Goal: Complete application form

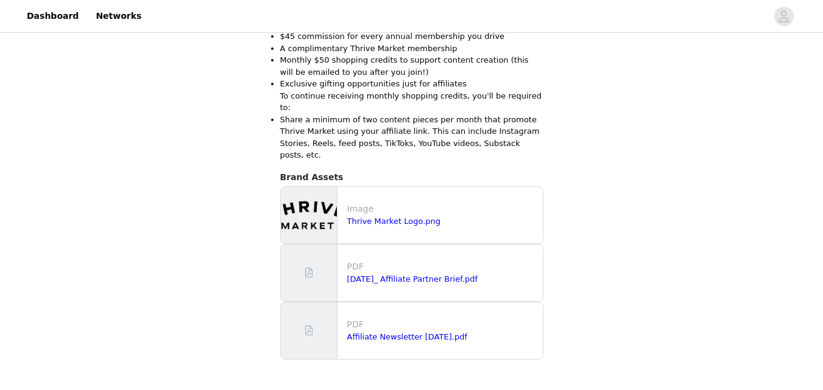
scroll to position [443, 0]
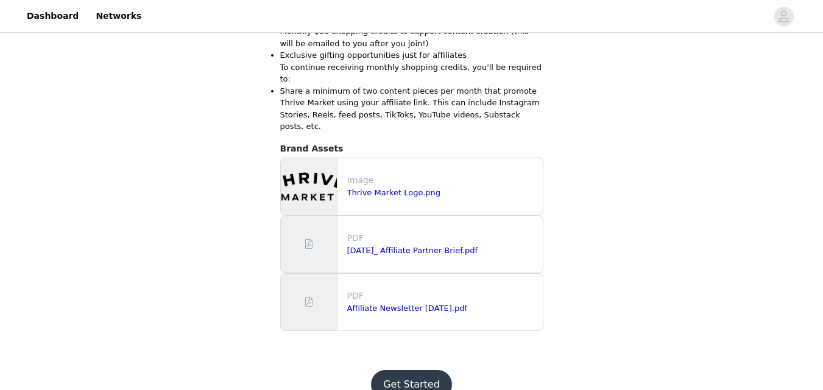
click at [441, 370] on button "Get Started" at bounding box center [411, 384] width 81 height 29
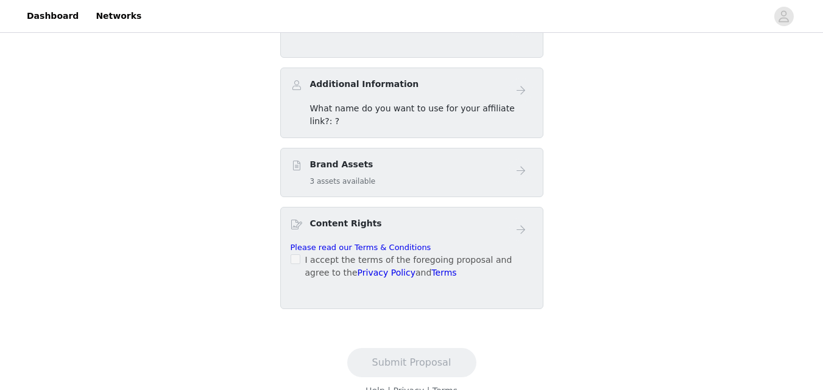
scroll to position [421, 0]
click at [399, 154] on div "Affiliate Partner Program Content Best Practices Networks Additional Informatio…" at bounding box center [411, 112] width 263 height 393
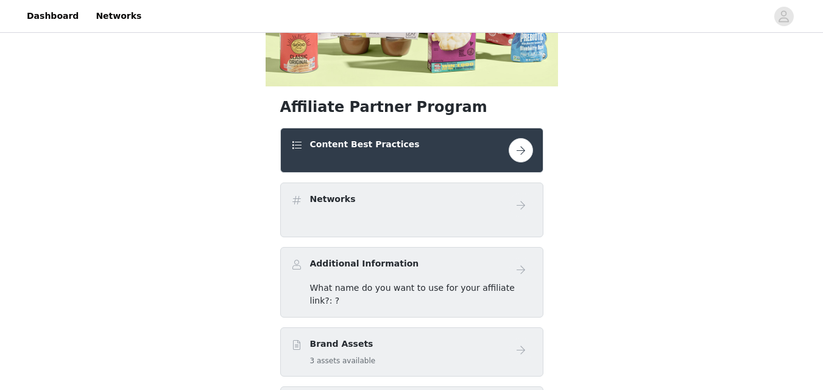
scroll to position [241, 0]
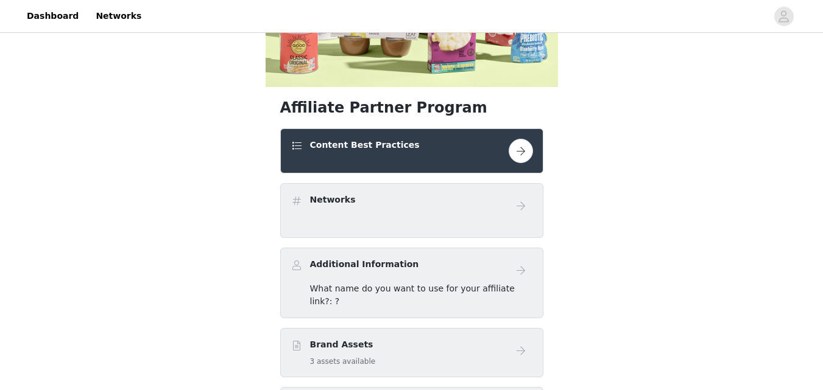
click at [521, 157] on button "button" at bounding box center [520, 151] width 24 height 24
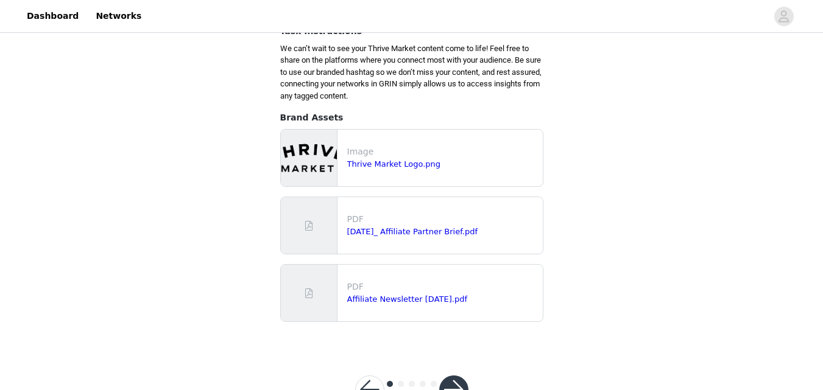
scroll to position [211, 0]
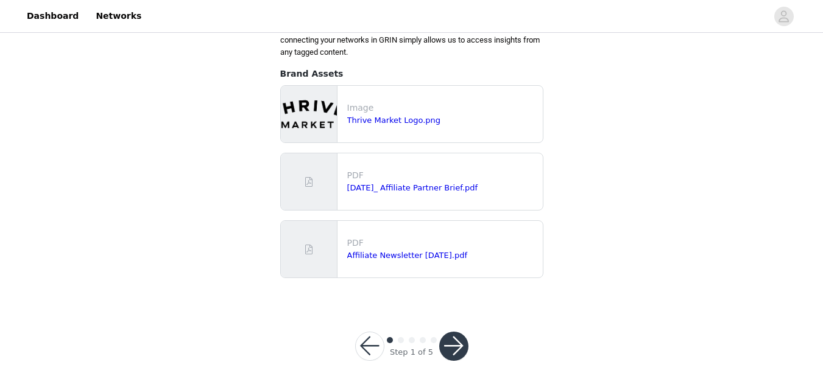
click at [456, 342] on button "button" at bounding box center [453, 346] width 29 height 29
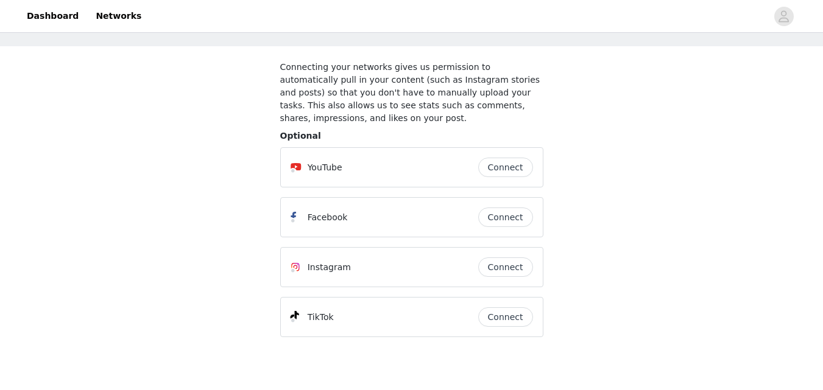
scroll to position [99, 0]
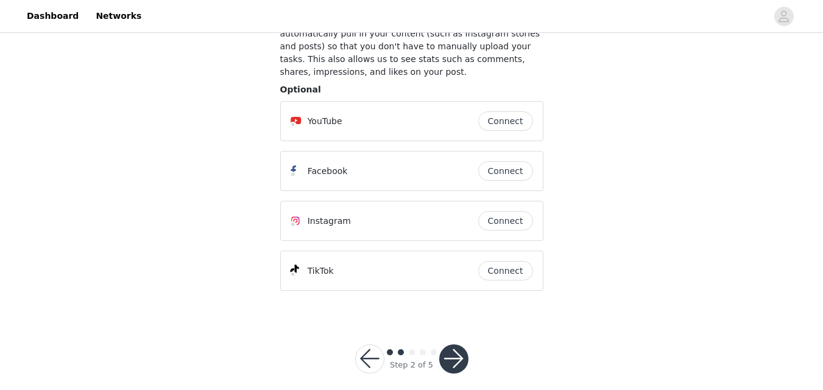
click at [506, 264] on button "Connect" at bounding box center [505, 270] width 55 height 19
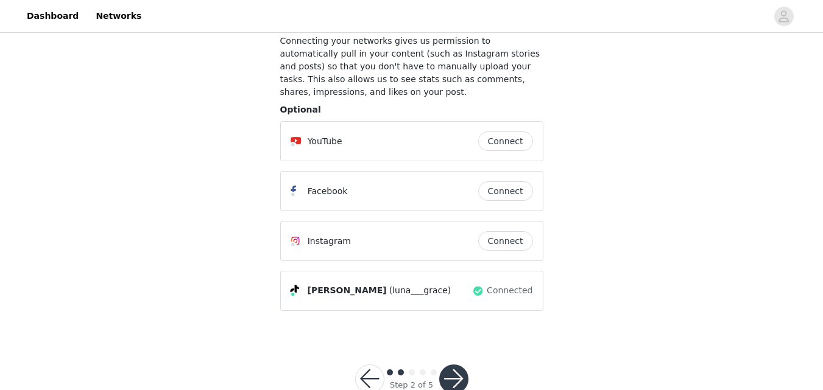
scroll to position [85, 0]
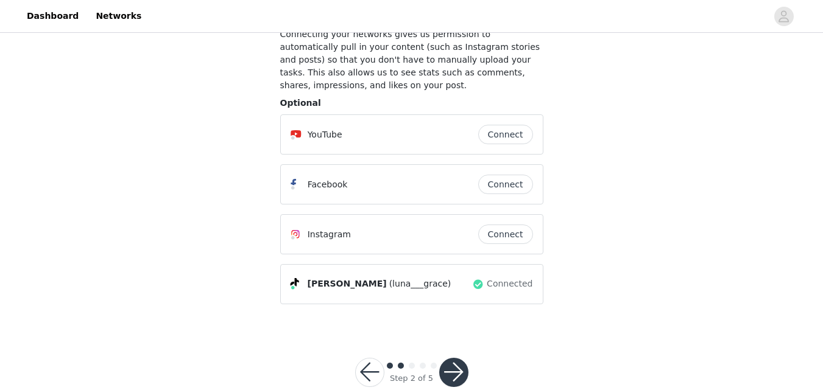
click at [464, 359] on button "button" at bounding box center [453, 372] width 29 height 29
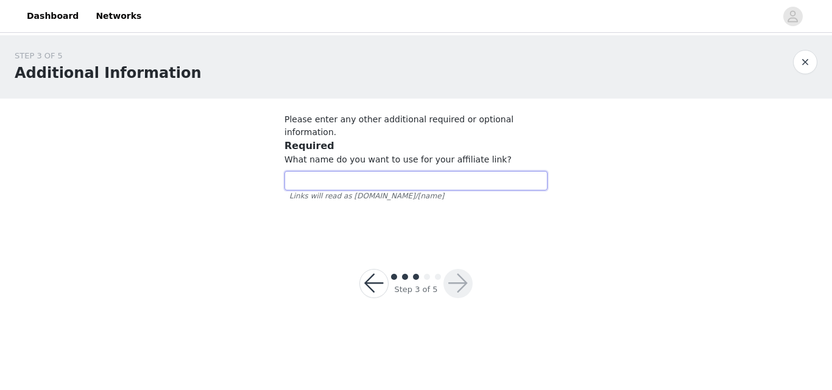
click at [383, 171] on input "text" at bounding box center [415, 180] width 263 height 19
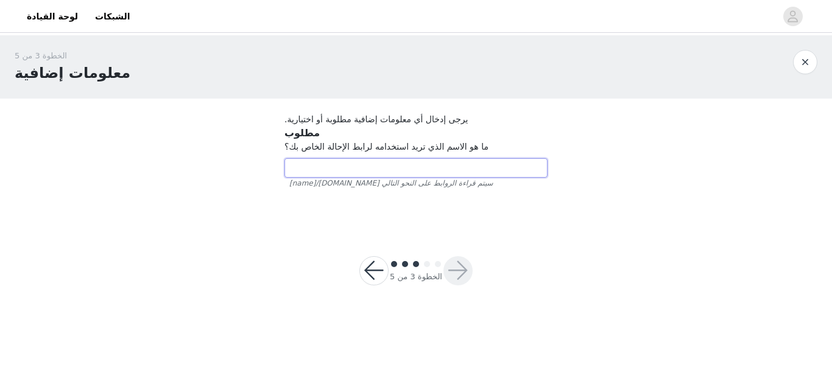
click at [415, 171] on input "text" at bounding box center [415, 167] width 263 height 19
type input "[PERSON_NAME]"
click at [458, 264] on button "button" at bounding box center [457, 270] width 29 height 29
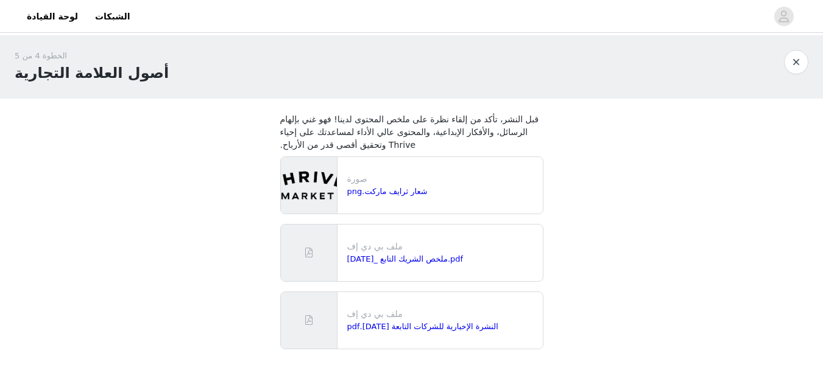
scroll to position [71, 0]
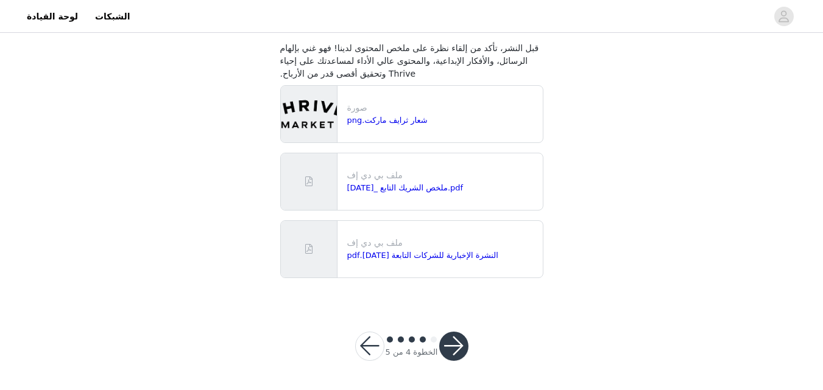
click at [455, 343] on button "button" at bounding box center [453, 346] width 29 height 29
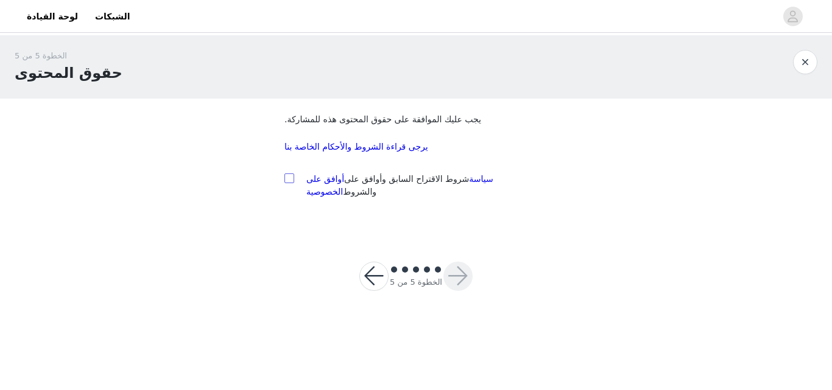
click at [289, 179] on input "checkbox" at bounding box center [288, 178] width 9 height 9
checkbox input "true"
click at [453, 278] on button "button" at bounding box center [457, 276] width 29 height 29
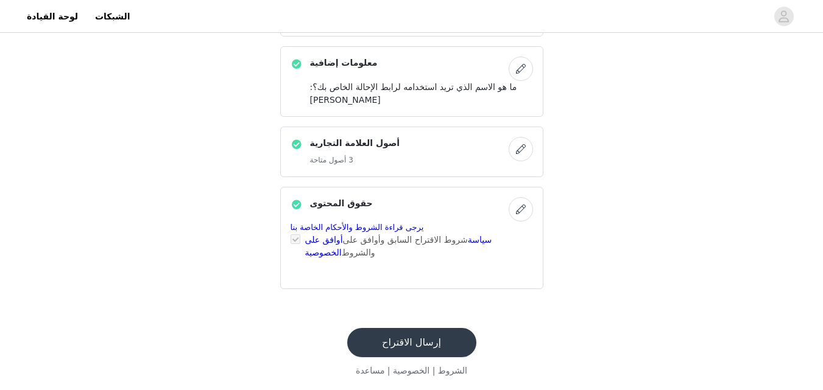
scroll to position [480, 0]
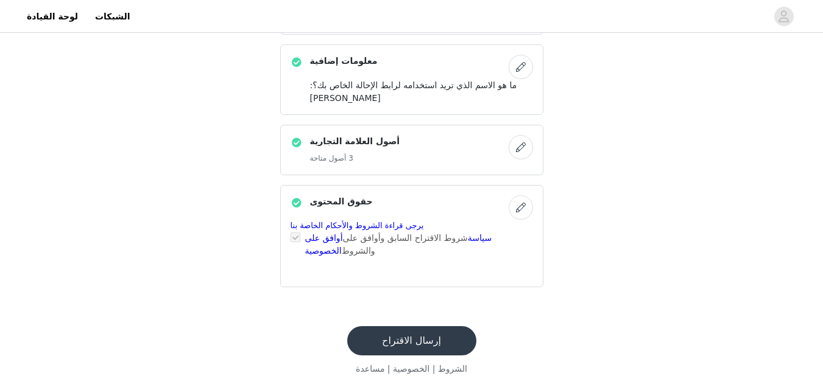
click at [410, 350] on button "إرسال الاقتراح" at bounding box center [411, 340] width 129 height 29
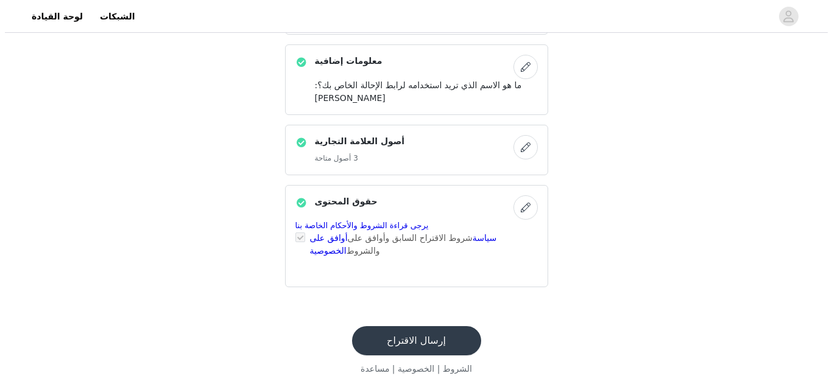
scroll to position [0, 0]
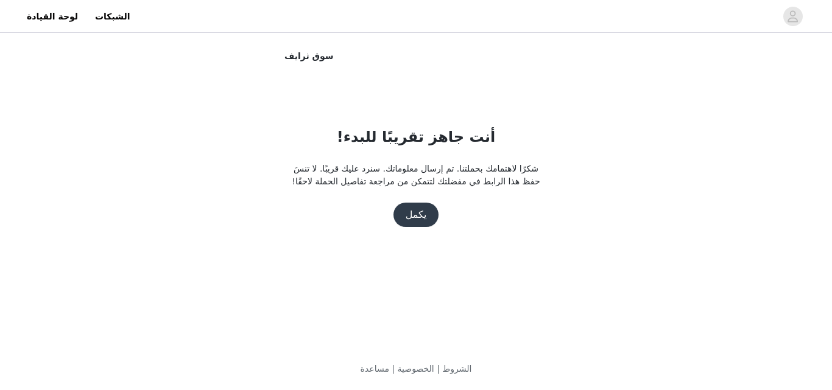
click at [416, 209] on button "يكمل" at bounding box center [416, 215] width 46 height 24
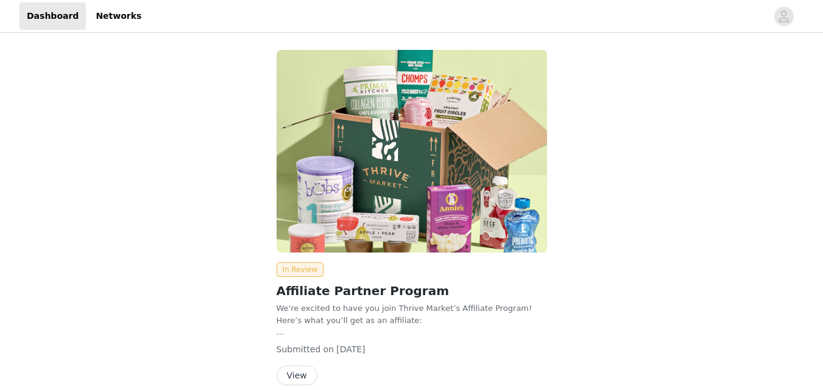
scroll to position [57, 0]
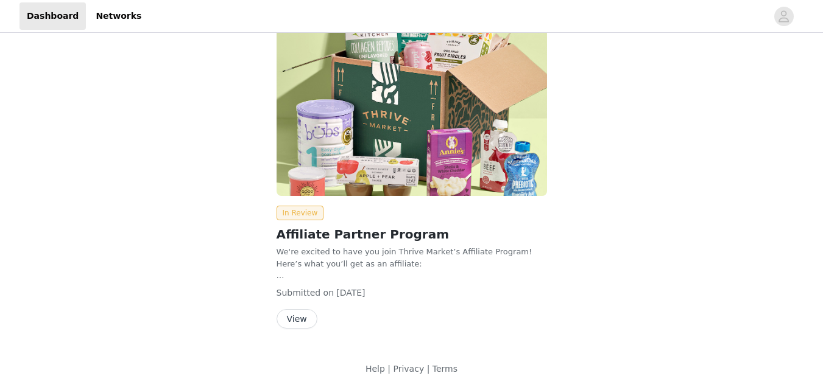
click at [298, 315] on button "View" at bounding box center [296, 318] width 41 height 19
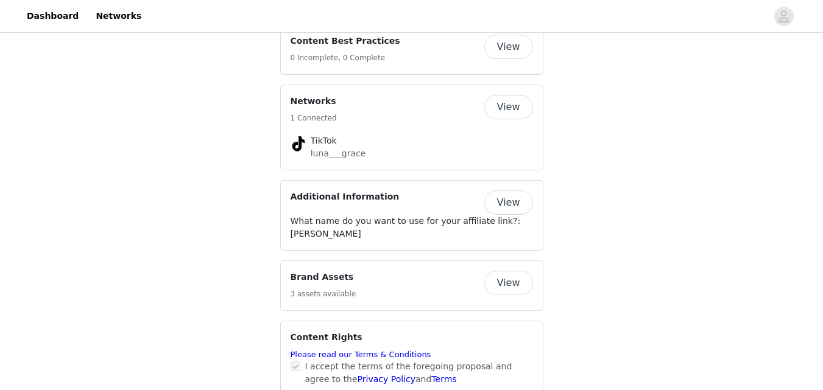
scroll to position [614, 0]
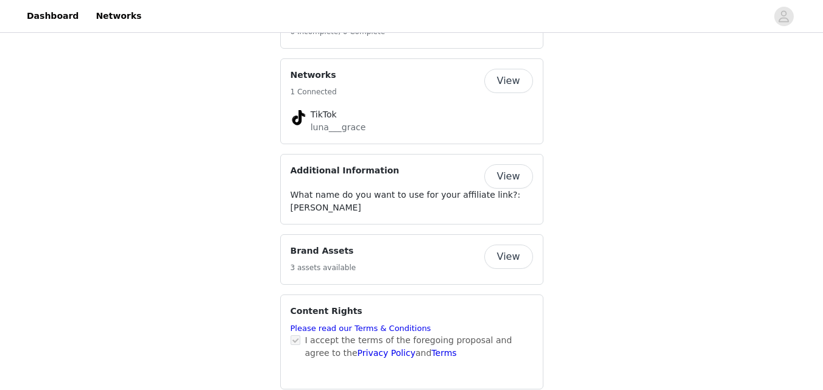
click at [505, 69] on button "View" at bounding box center [508, 81] width 49 height 24
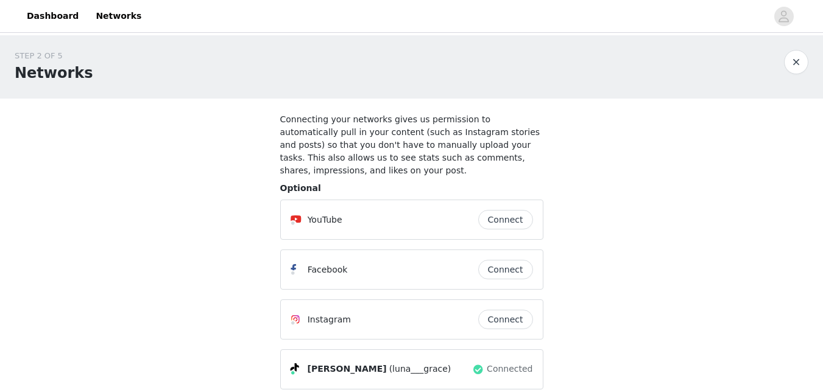
click at [801, 58] on button "button" at bounding box center [796, 62] width 24 height 24
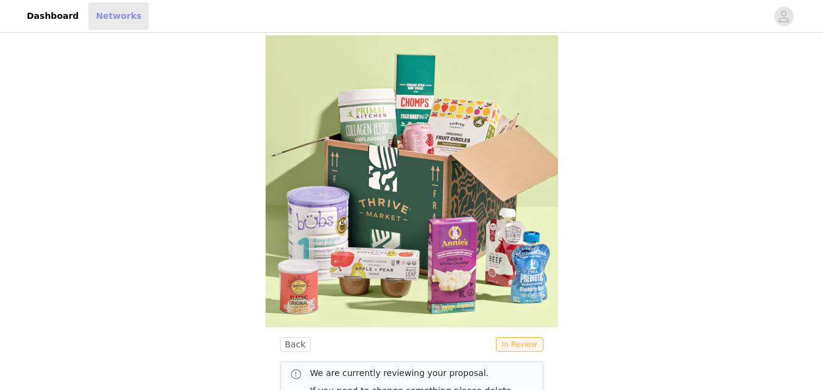
click at [100, 18] on link "Networks" at bounding box center [118, 15] width 60 height 27
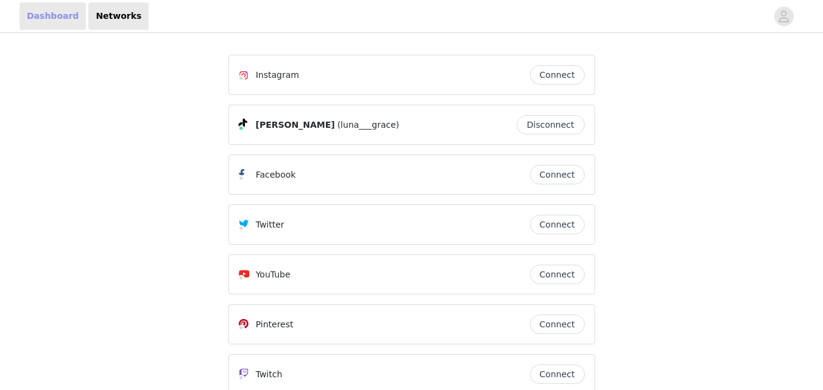
click at [44, 13] on link "Dashboard" at bounding box center [52, 15] width 66 height 27
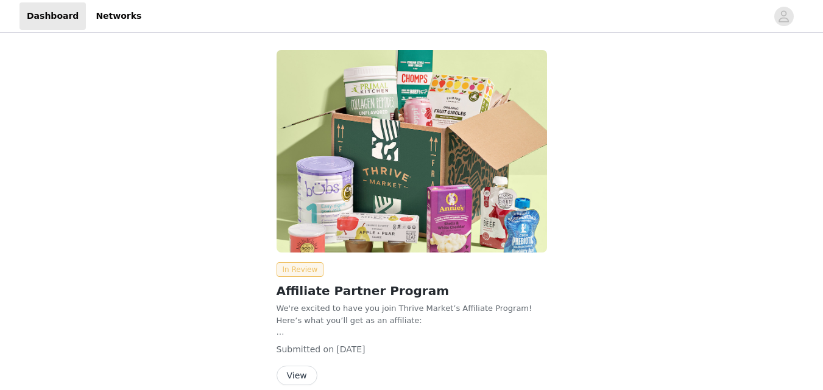
click at [297, 267] on span "In Review" at bounding box center [299, 269] width 47 height 15
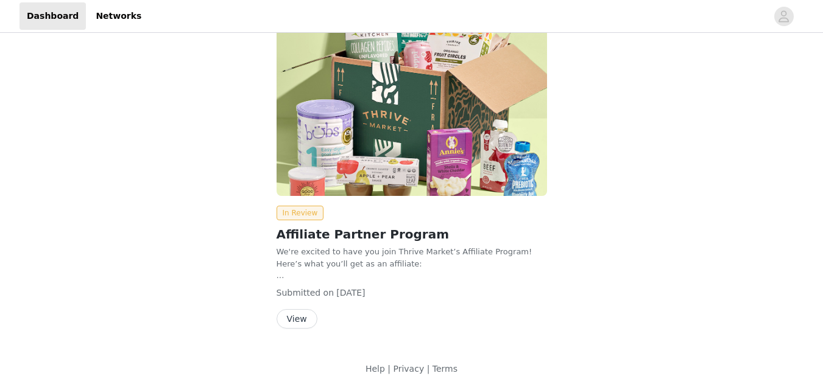
click at [301, 318] on button "View" at bounding box center [296, 318] width 41 height 19
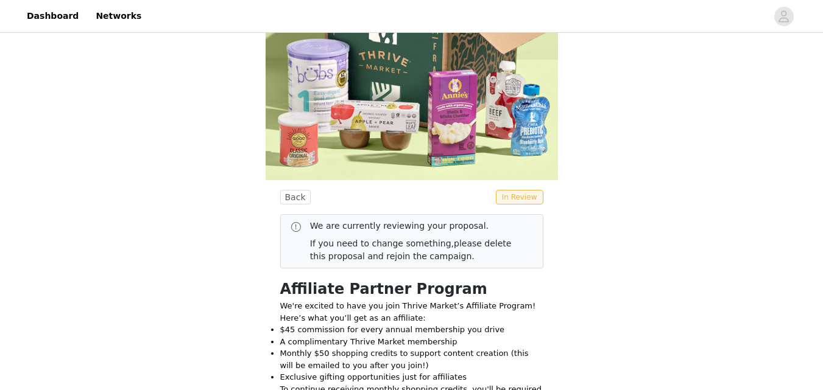
scroll to position [140, 0]
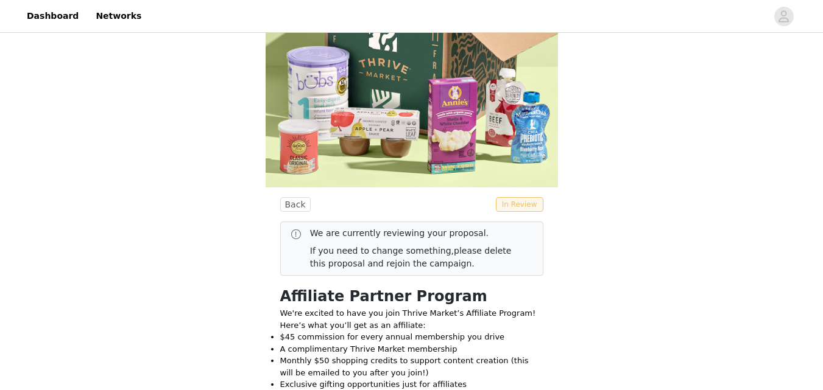
click at [533, 202] on span "In Review" at bounding box center [519, 204] width 47 height 15
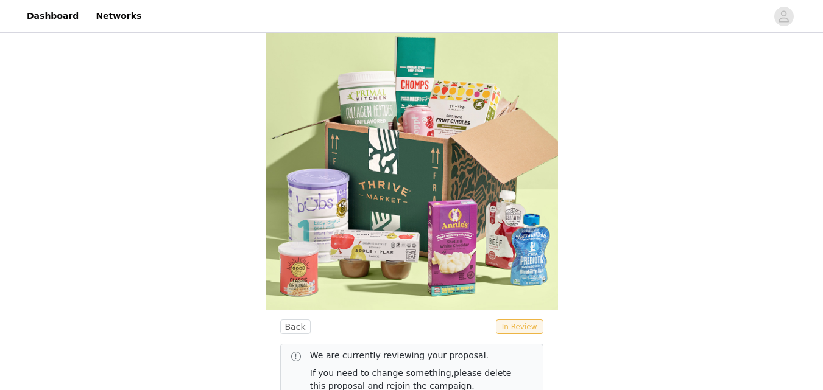
scroll to position [0, 0]
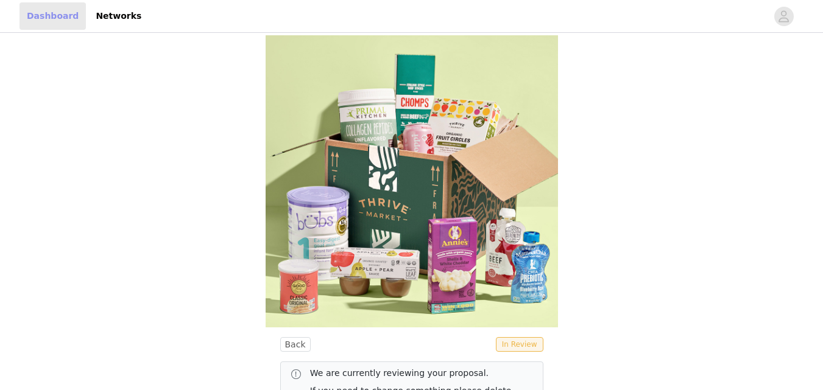
click at [44, 15] on link "Dashboard" at bounding box center [52, 15] width 66 height 27
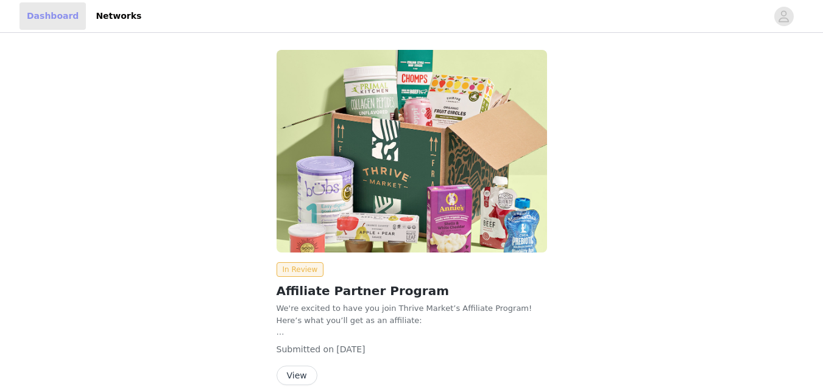
click at [44, 15] on link "Dashboard" at bounding box center [52, 15] width 66 height 27
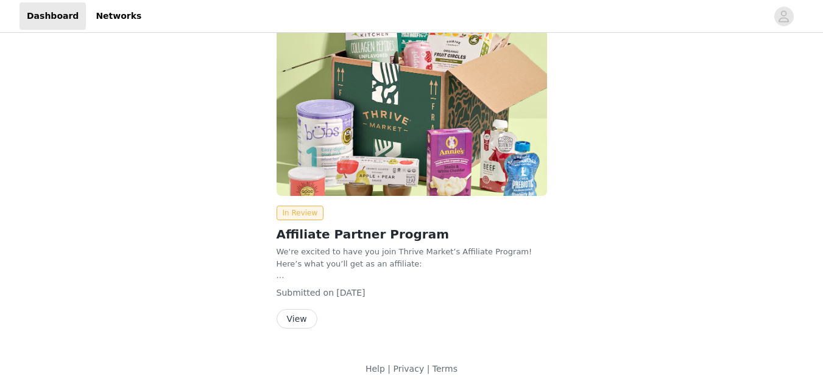
click at [299, 317] on button "View" at bounding box center [296, 318] width 41 height 19
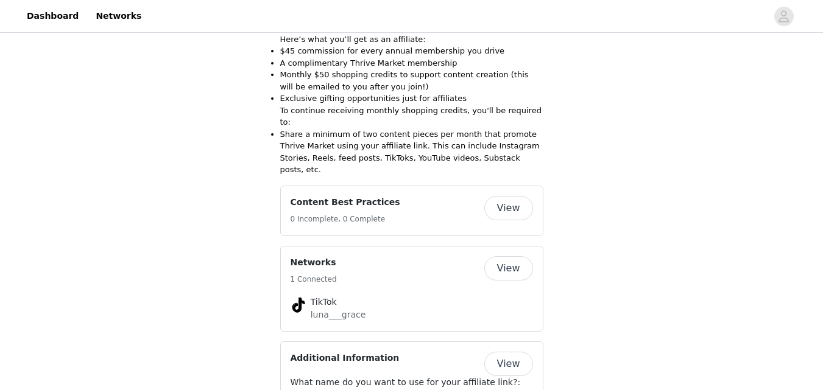
scroll to position [614, 0]
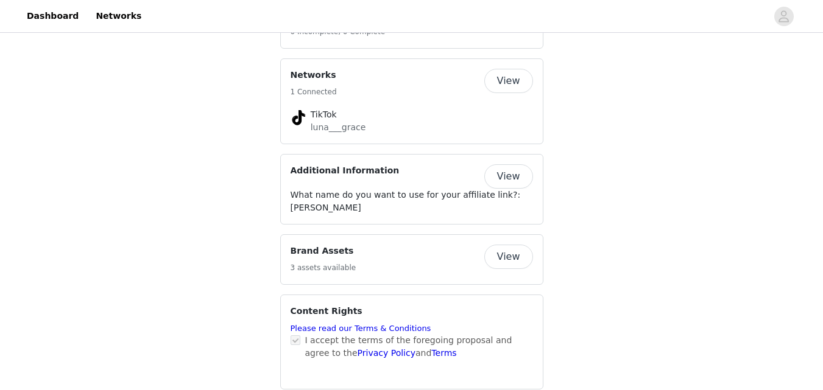
click at [508, 245] on button "View" at bounding box center [508, 257] width 49 height 24
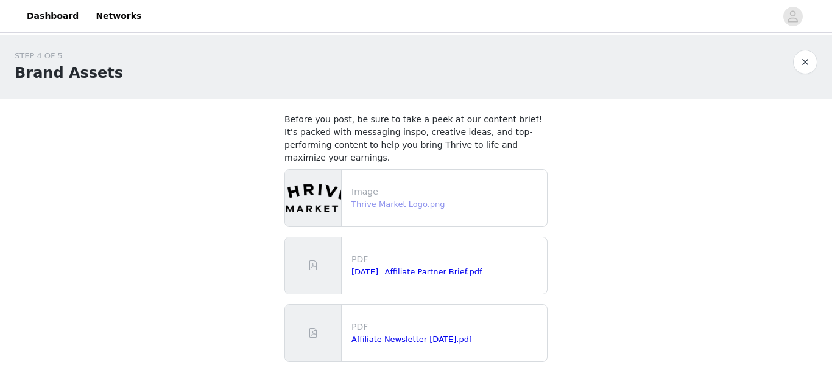
click at [377, 200] on link "Thrive Market Logo.png" at bounding box center [398, 204] width 94 height 9
click at [792, 18] on icon "avatar" at bounding box center [793, 16] width 10 height 12
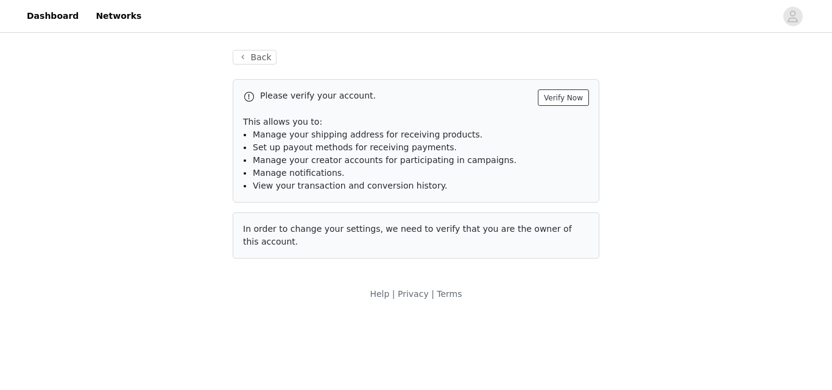
click at [574, 94] on button "Verify Now" at bounding box center [563, 98] width 51 height 16
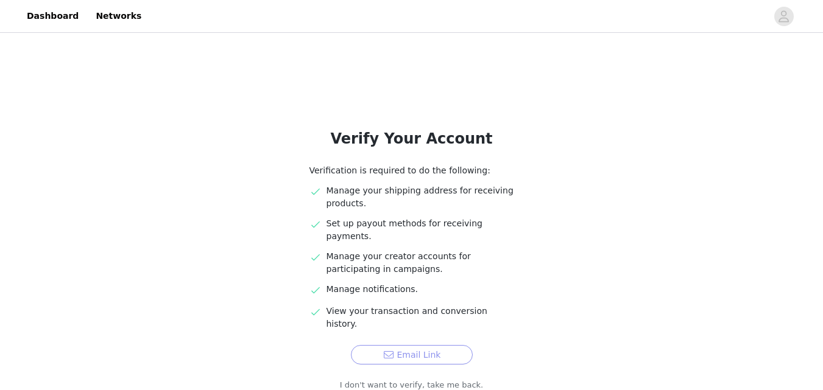
click at [424, 345] on button "Email Link" at bounding box center [412, 354] width 122 height 19
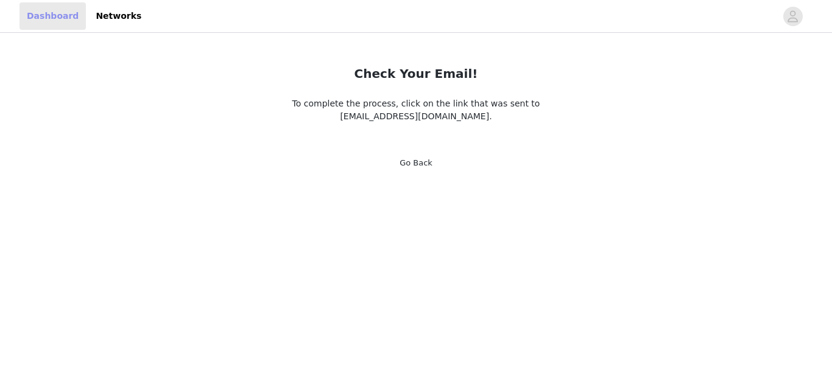
click at [39, 18] on link "Dashboard" at bounding box center [52, 15] width 66 height 27
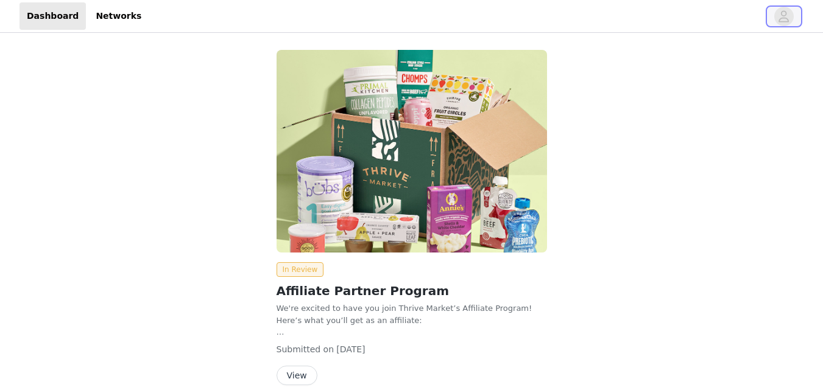
click at [782, 20] on icon "avatar" at bounding box center [784, 16] width 12 height 19
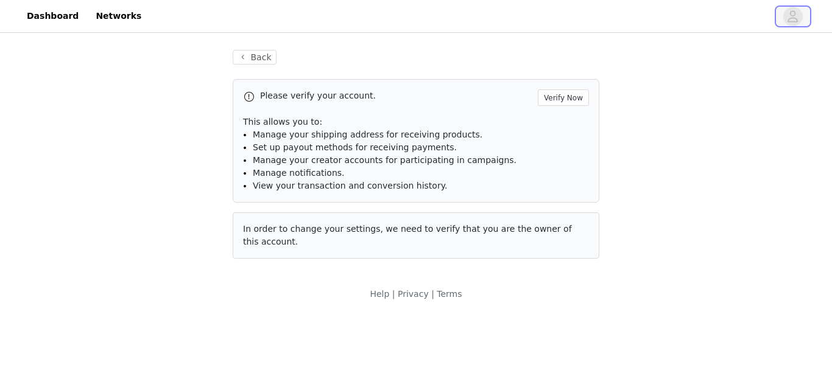
click at [787, 11] on icon "avatar" at bounding box center [793, 16] width 12 height 19
click at [792, 19] on icon "avatar" at bounding box center [793, 16] width 12 height 19
click at [48, 14] on link "Dashboard" at bounding box center [52, 15] width 66 height 27
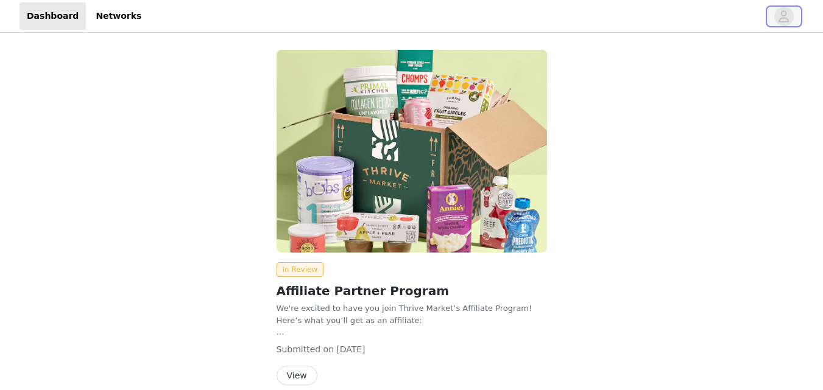
click at [782, 21] on icon "avatar" at bounding box center [784, 16] width 10 height 12
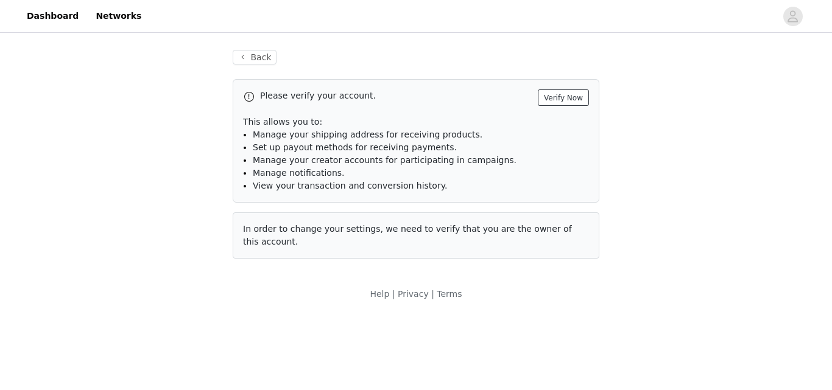
click at [581, 99] on button "Verify Now" at bounding box center [563, 98] width 51 height 16
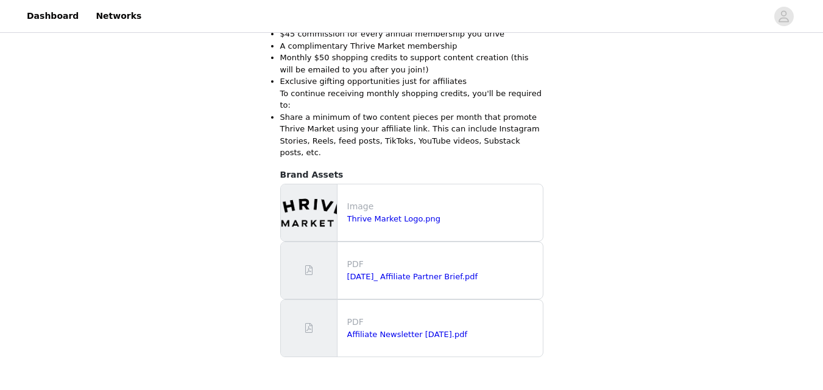
scroll to position [443, 0]
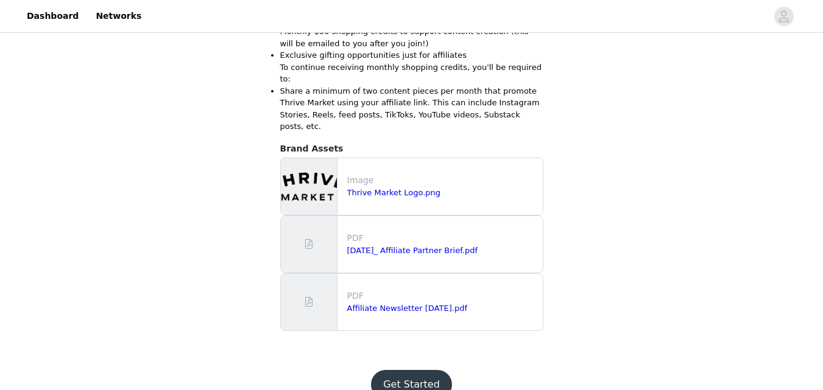
click at [422, 370] on button "Get Started" at bounding box center [411, 384] width 81 height 29
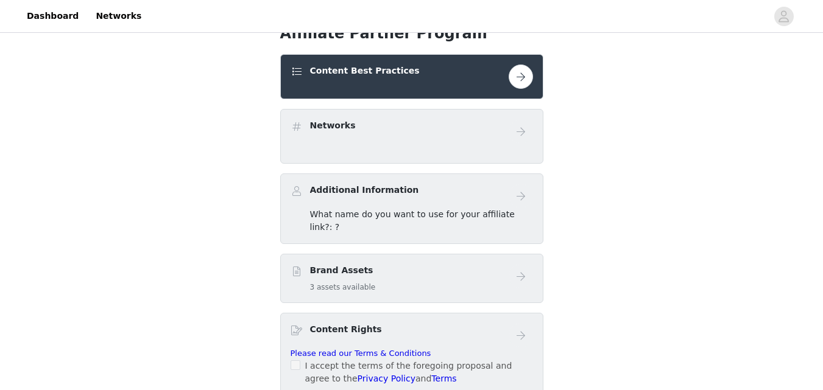
scroll to position [314, 0]
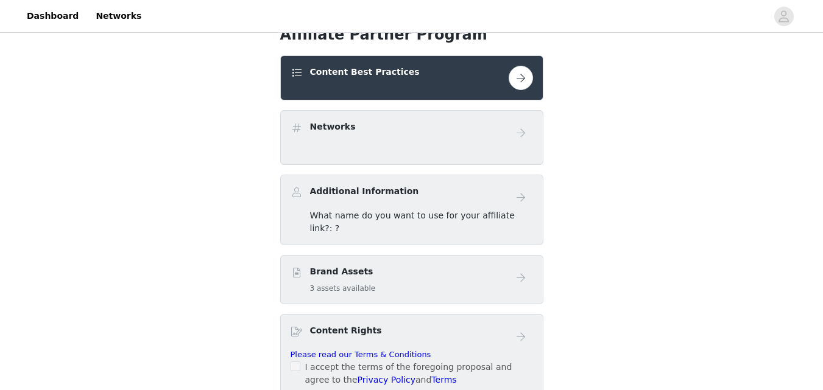
click at [524, 81] on button "button" at bounding box center [520, 78] width 24 height 24
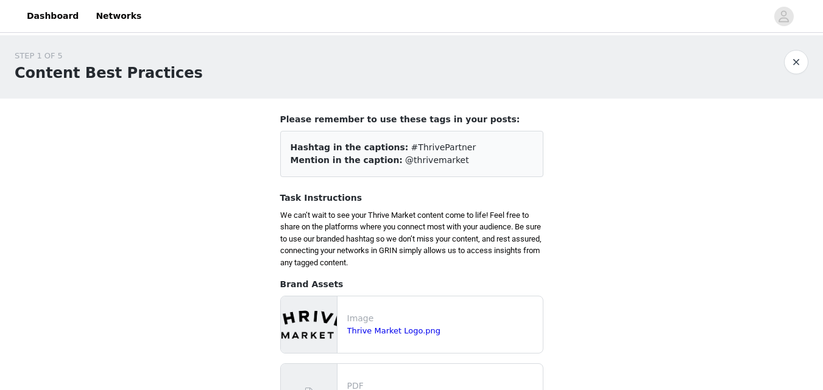
scroll to position [211, 0]
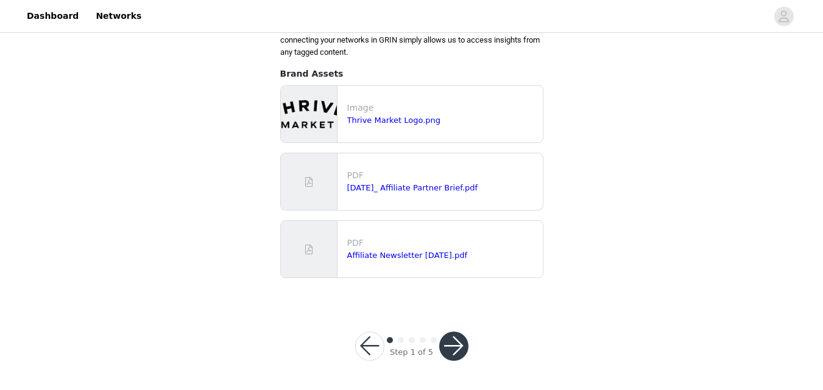
click at [447, 344] on button "button" at bounding box center [453, 346] width 29 height 29
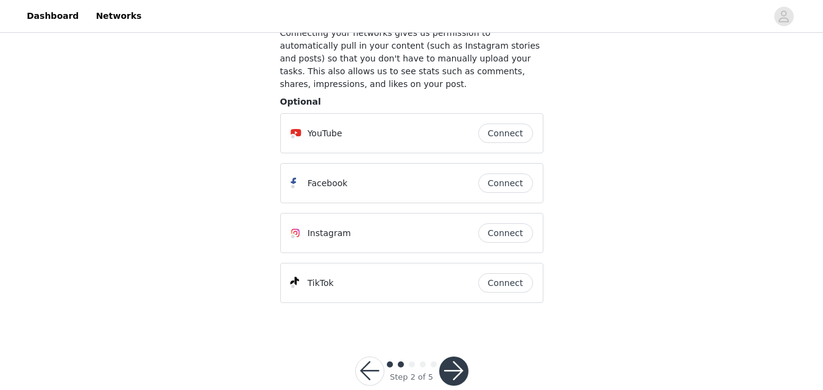
scroll to position [99, 0]
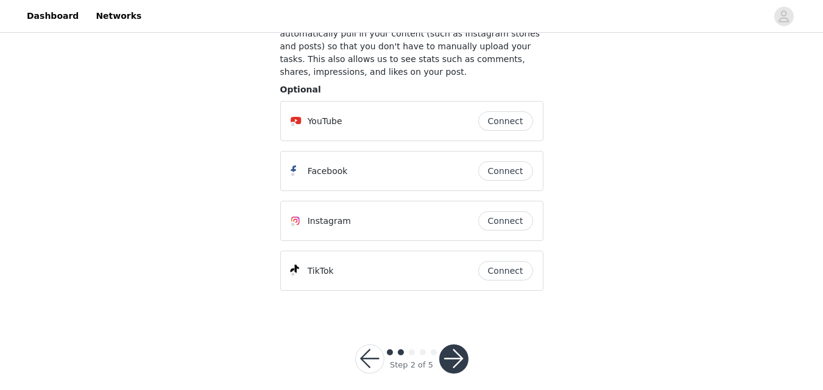
click at [519, 261] on button "Connect" at bounding box center [505, 270] width 55 height 19
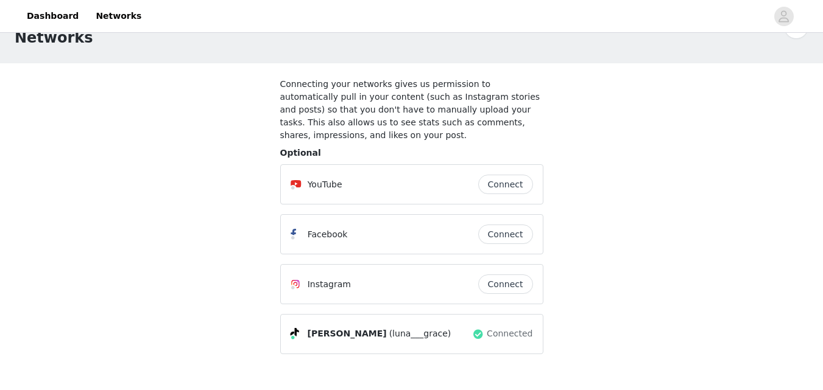
scroll to position [79, 0]
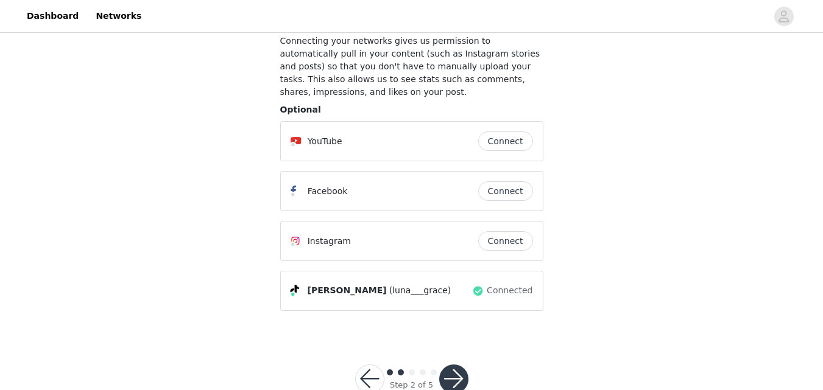
click at [459, 366] on button "button" at bounding box center [453, 379] width 29 height 29
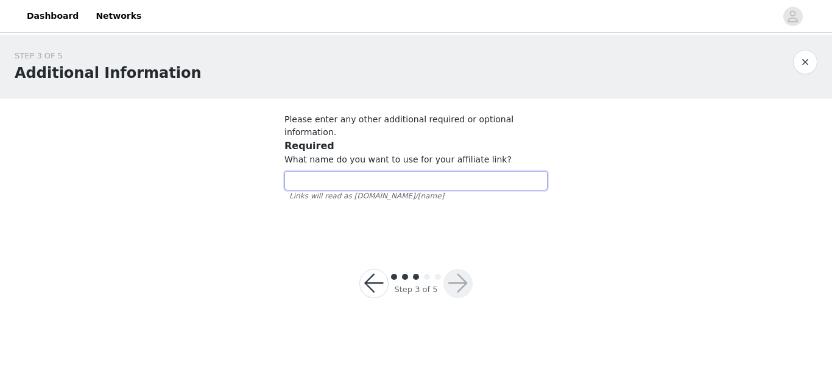
click at [407, 171] on input "text" at bounding box center [415, 180] width 263 height 19
type input "l"
type input "Luna Grace"
click at [458, 275] on button "button" at bounding box center [457, 283] width 29 height 29
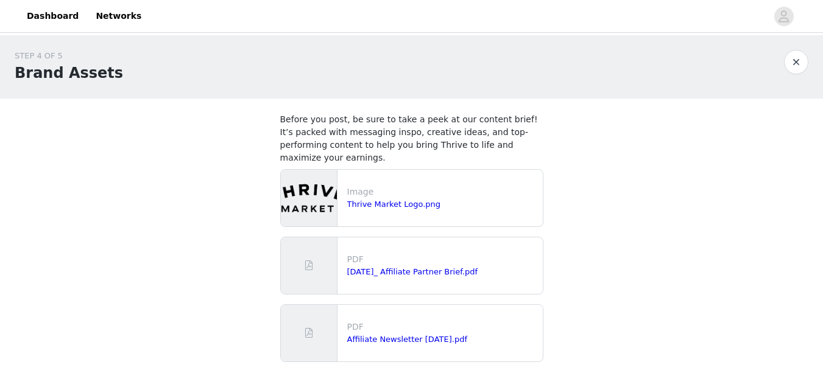
scroll to position [71, 0]
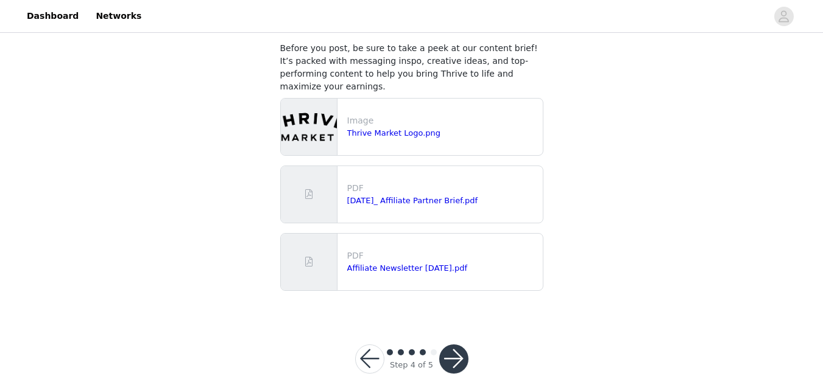
click at [452, 345] on button "button" at bounding box center [453, 359] width 29 height 29
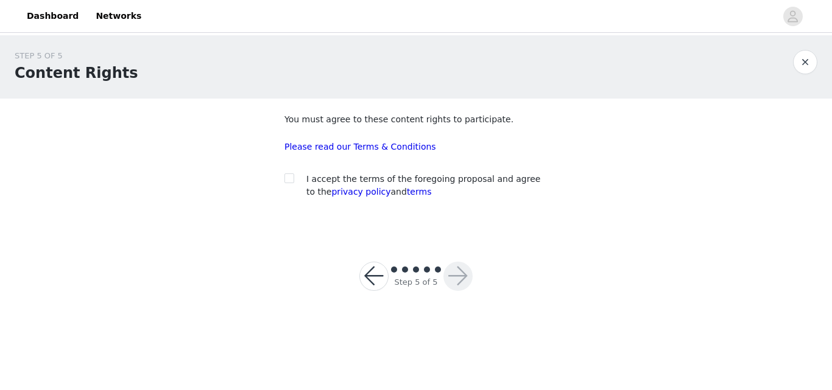
click at [284, 176] on section "You must agree to these content rights to participate. Please read our Terms & …" at bounding box center [416, 166] width 292 height 134
click at [290, 183] on span at bounding box center [289, 179] width 10 height 10
click at [290, 182] on input "checkbox" at bounding box center [288, 178] width 9 height 9
checkbox input "true"
click at [469, 275] on button "button" at bounding box center [457, 276] width 29 height 29
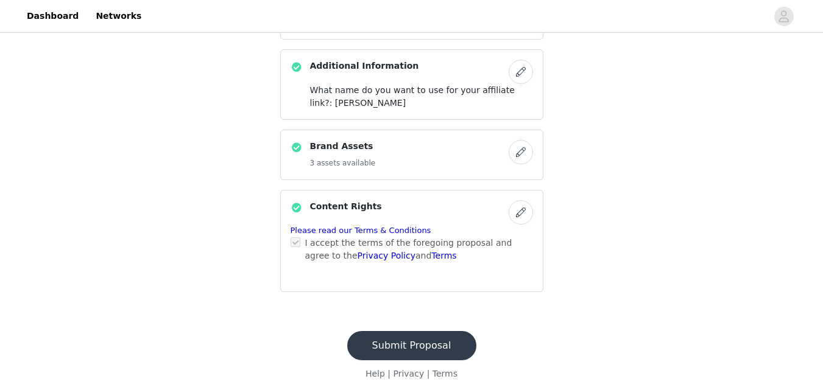
scroll to position [480, 0]
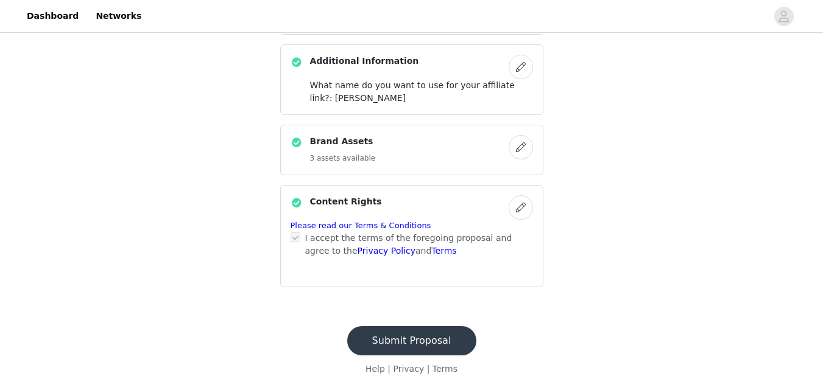
click at [435, 337] on button "Submit Proposal" at bounding box center [411, 340] width 129 height 29
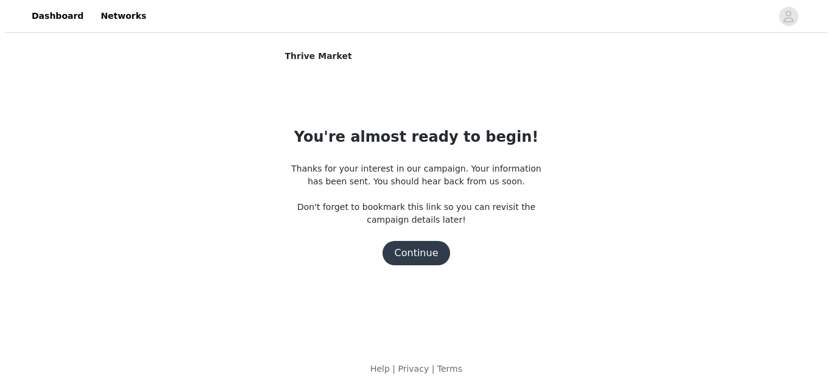
scroll to position [0, 0]
click at [417, 250] on button "Continue" at bounding box center [416, 253] width 68 height 24
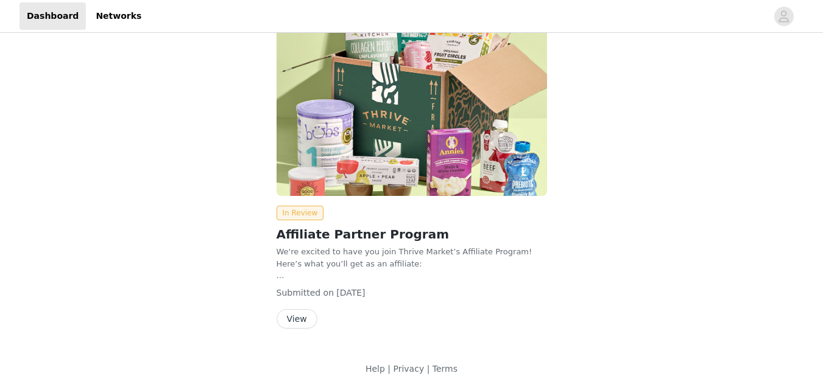
scroll to position [57, 0]
click at [782, 21] on icon "avatar" at bounding box center [784, 16] width 10 height 12
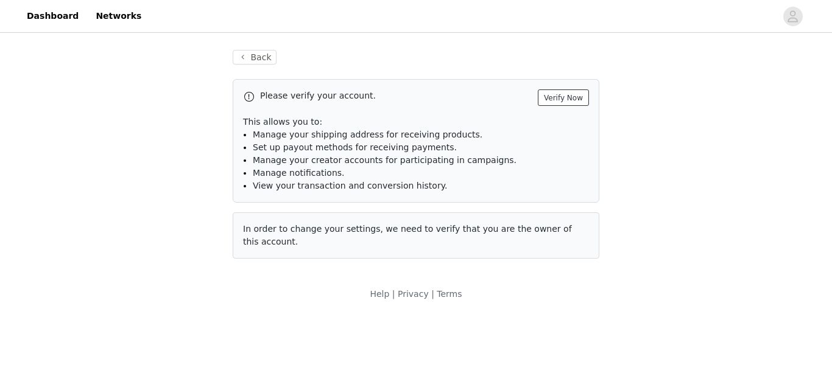
click at [575, 98] on button "Verify Now" at bounding box center [563, 98] width 51 height 16
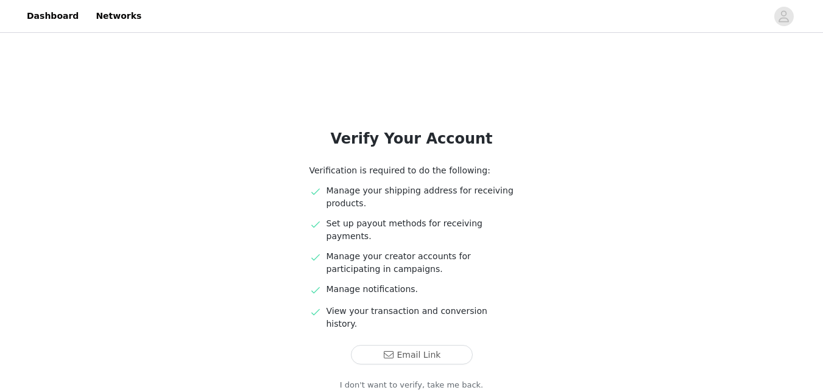
scroll to position [47, 0]
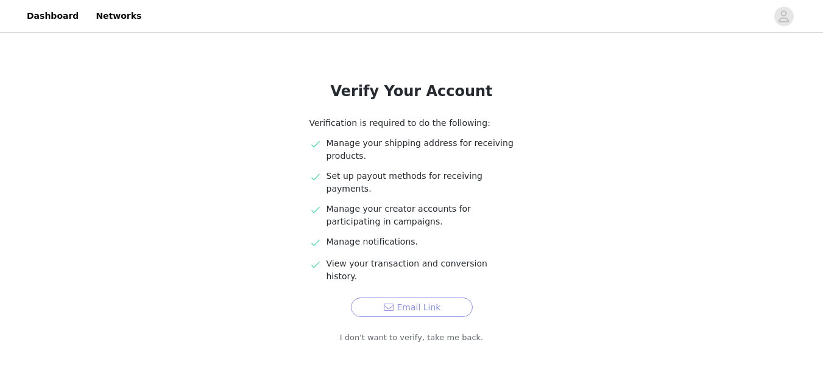
click at [432, 298] on button "Email Link" at bounding box center [412, 307] width 122 height 19
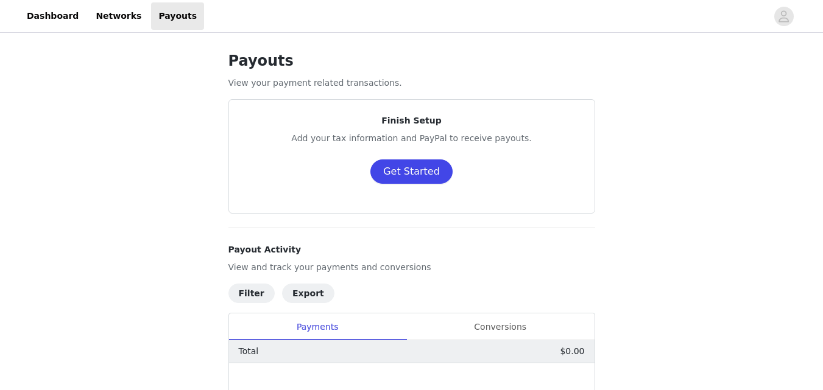
click at [422, 174] on button "Get Started" at bounding box center [411, 172] width 82 height 24
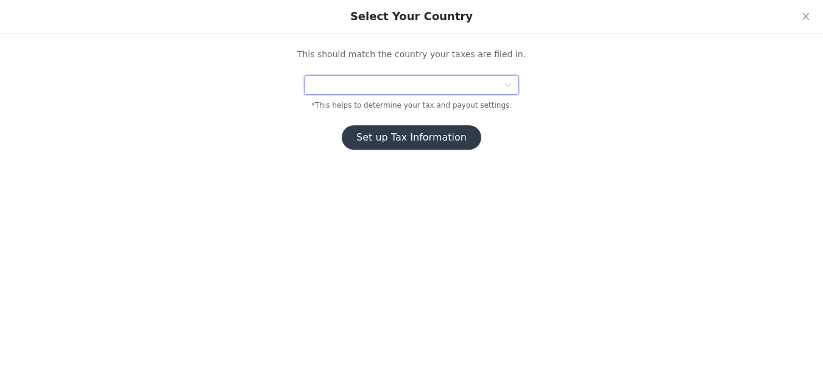
click at [412, 93] on div at bounding box center [407, 85] width 192 height 18
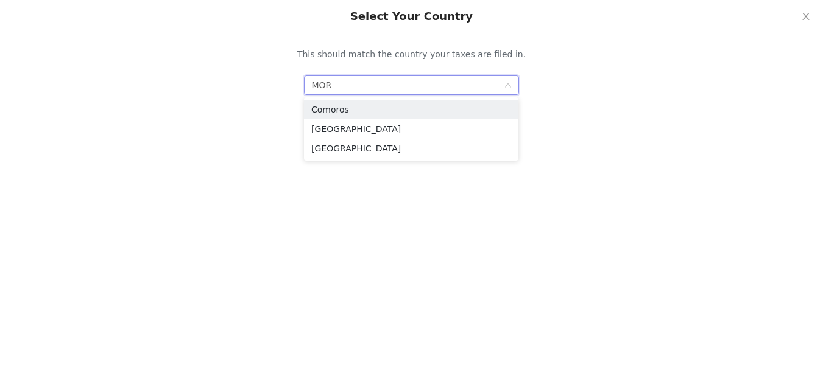
type input "MORO"
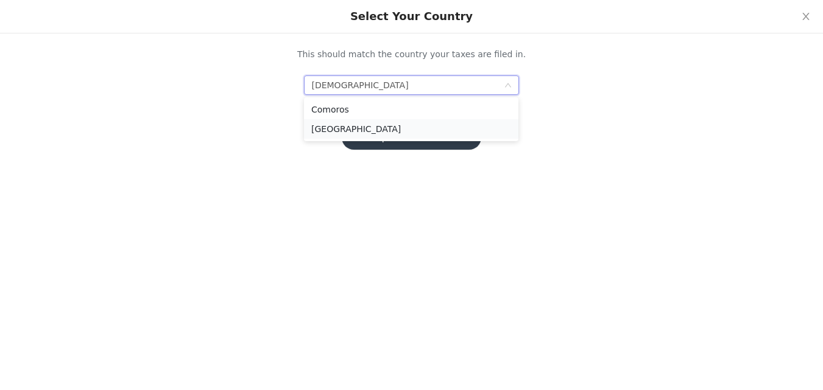
click at [365, 127] on li "Morocco" at bounding box center [411, 128] width 214 height 19
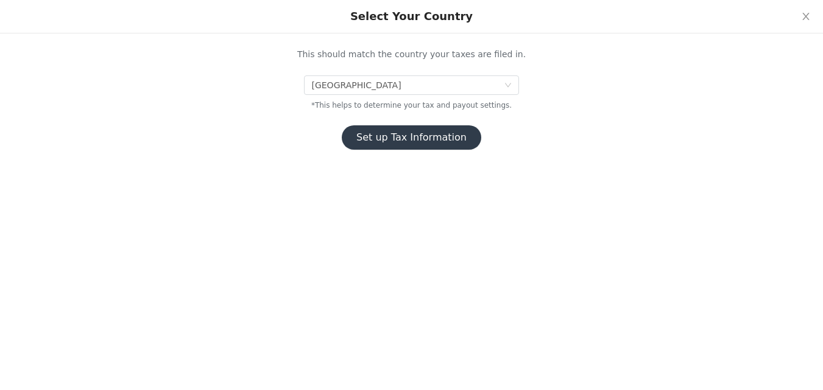
click at [409, 140] on button "Set up Tax Information" at bounding box center [411, 137] width 139 height 24
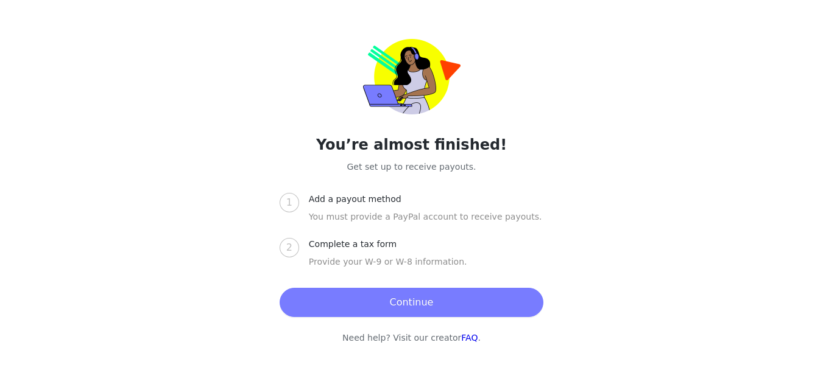
click at [374, 310] on button "Continue" at bounding box center [411, 302] width 264 height 29
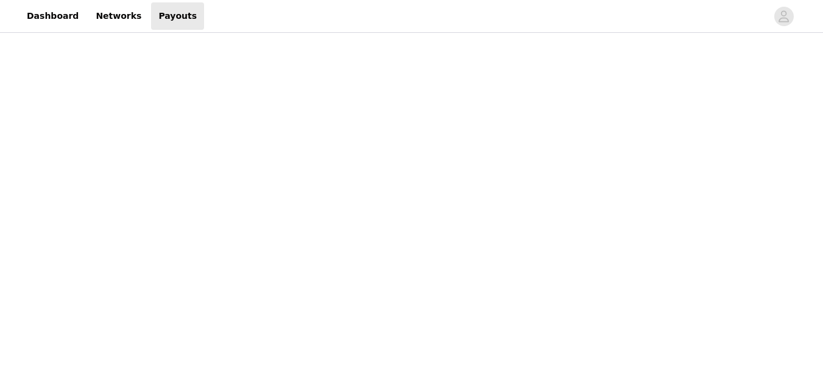
scroll to position [319, 0]
click at [625, 220] on div "Payouts View your payment related transactions. Payout Activity View and track …" at bounding box center [411, 186] width 823 height 940
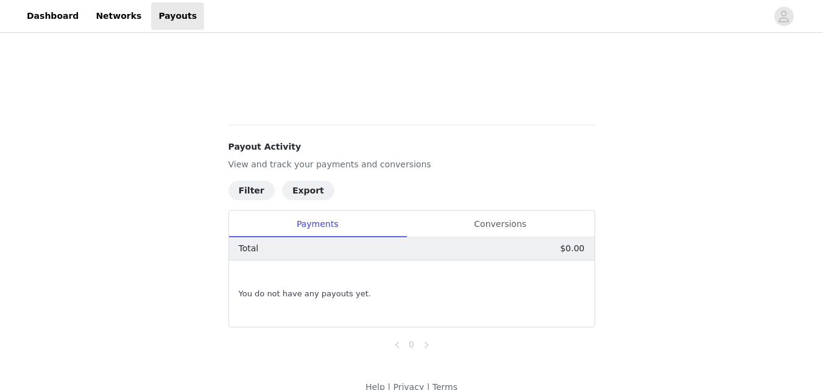
scroll to position [445, 0]
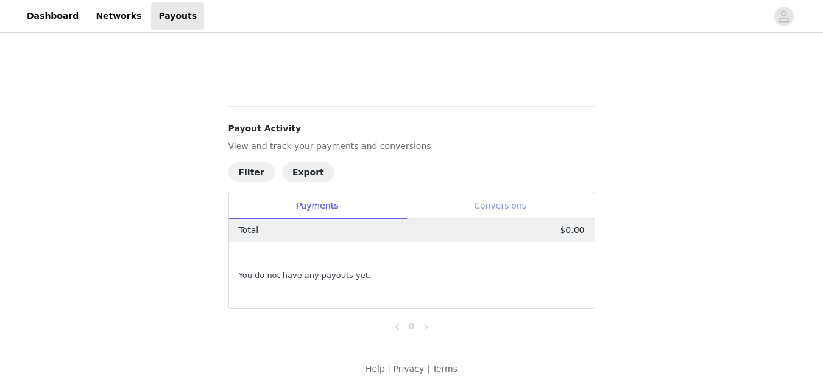
click at [501, 199] on div "Conversions" at bounding box center [500, 205] width 188 height 27
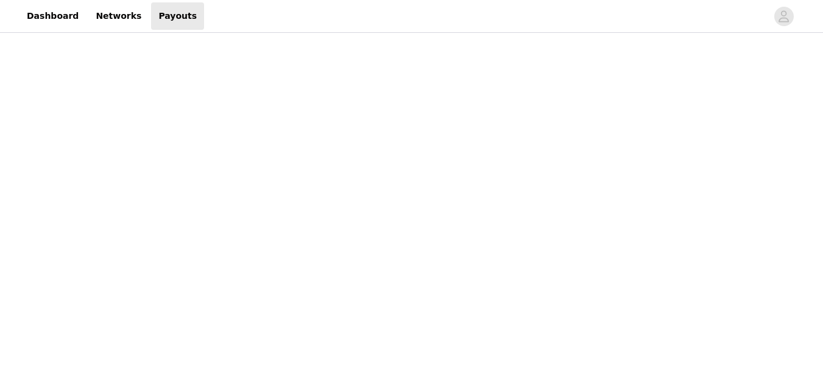
scroll to position [54, 0]
click at [33, 12] on link "Dashboard" at bounding box center [52, 15] width 66 height 27
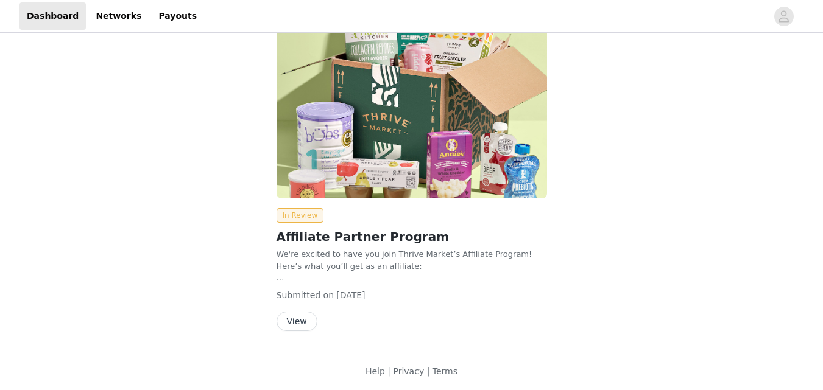
click at [364, 147] on img at bounding box center [411, 97] width 270 height 203
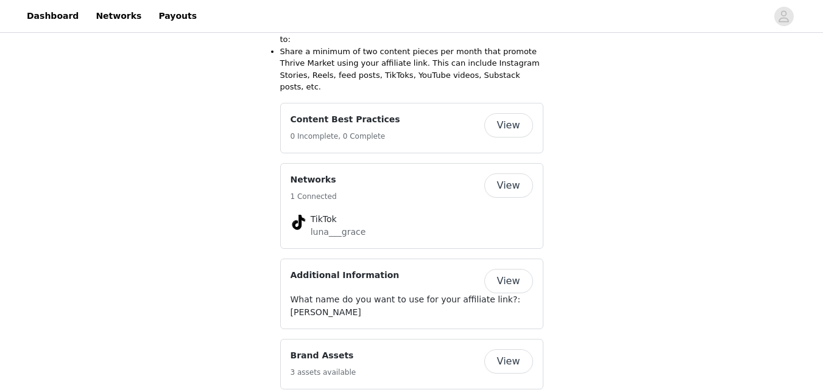
scroll to position [510, 0]
click at [507, 172] on button "View" at bounding box center [508, 184] width 49 height 24
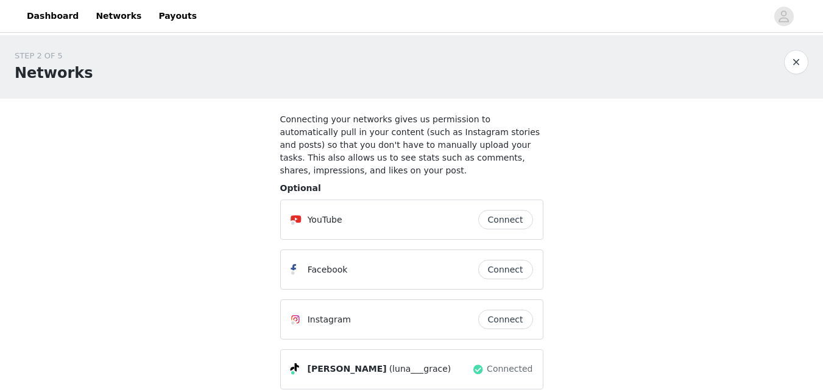
scroll to position [11, 0]
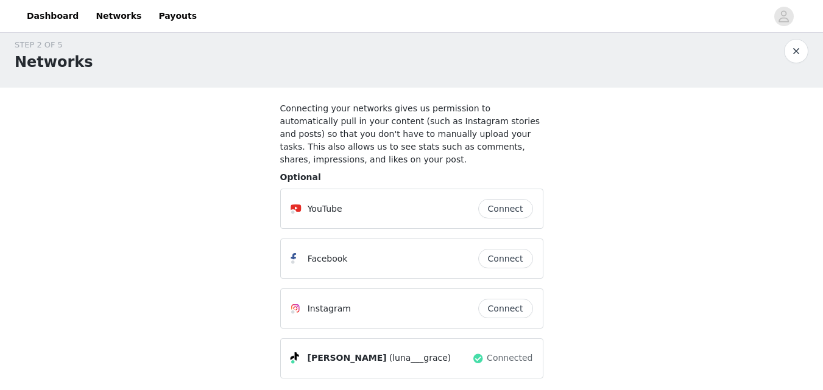
click at [396, 352] on span "(luna___grace)" at bounding box center [420, 358] width 62 height 13
